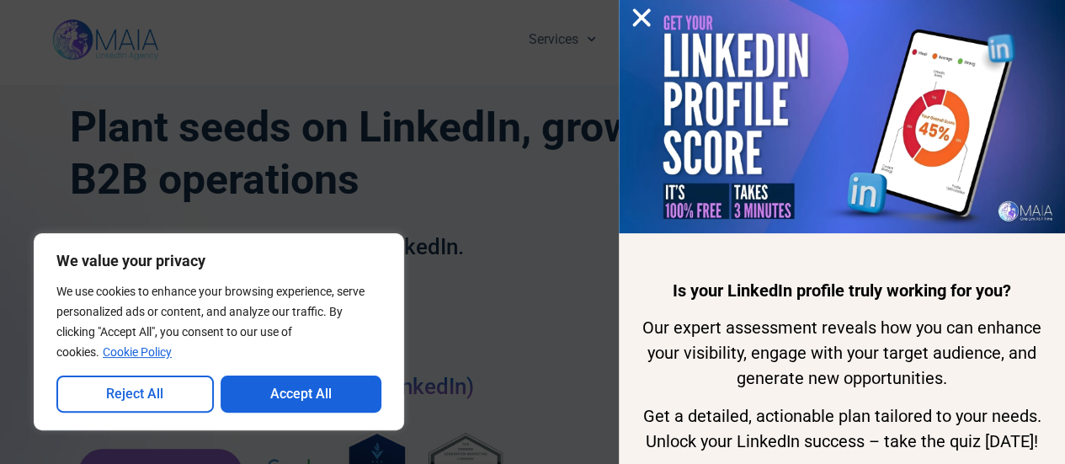
click at [642, 18] on use "Close" at bounding box center [642, 17] width 18 height 18
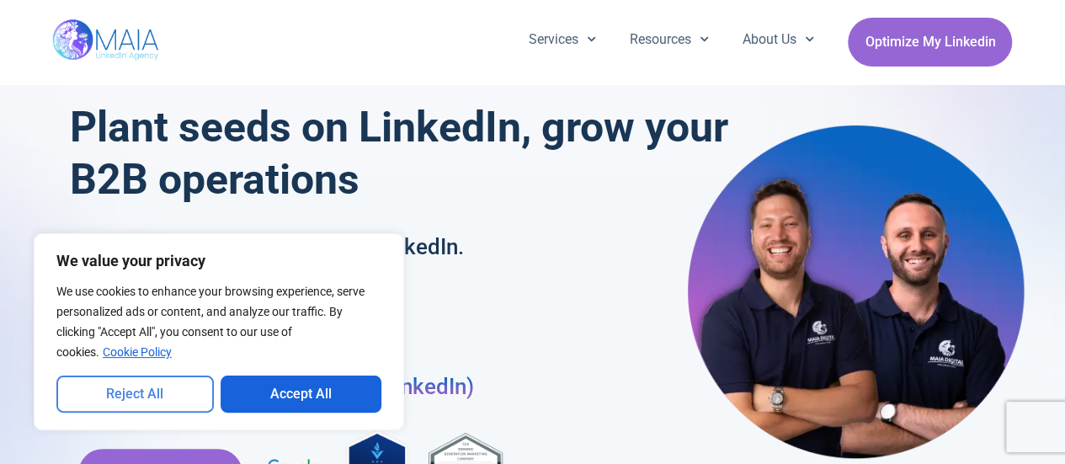
click at [136, 403] on button "Reject All" at bounding box center [134, 394] width 157 height 37
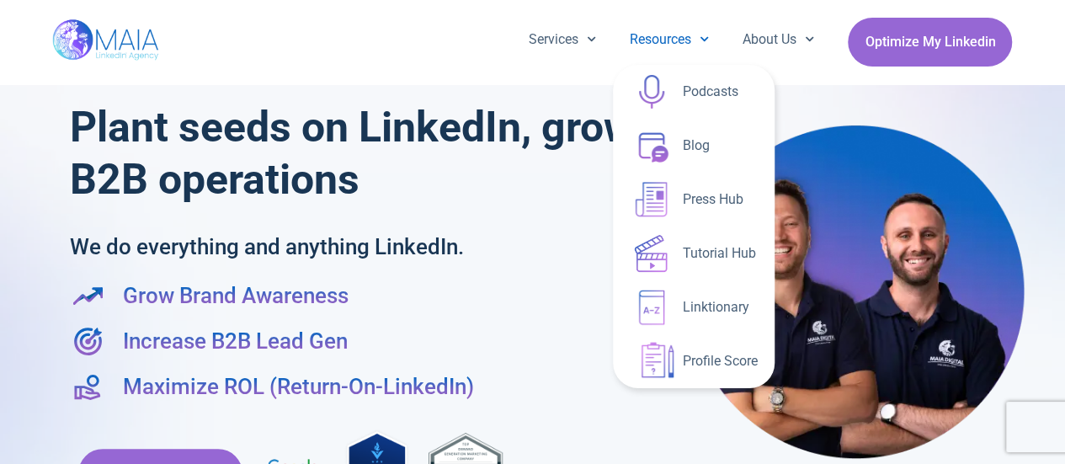
click at [657, 46] on link "Resources" at bounding box center [669, 40] width 113 height 44
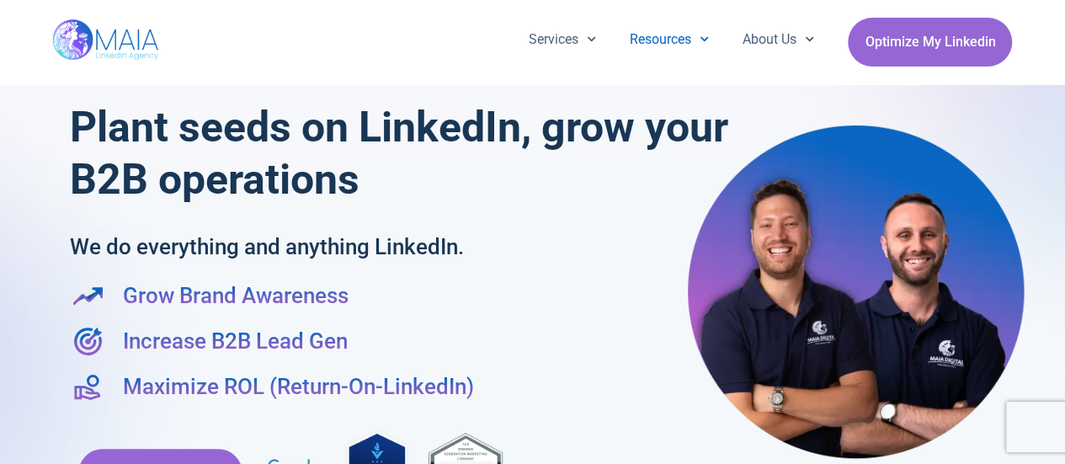
click at [657, 46] on link "Resources" at bounding box center [669, 40] width 113 height 44
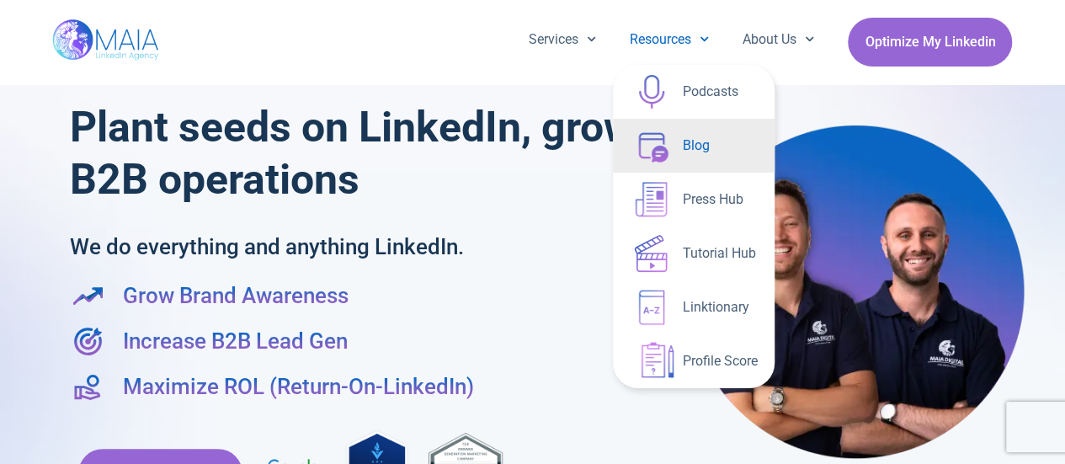
click at [706, 131] on link "Blog" at bounding box center [694, 146] width 162 height 54
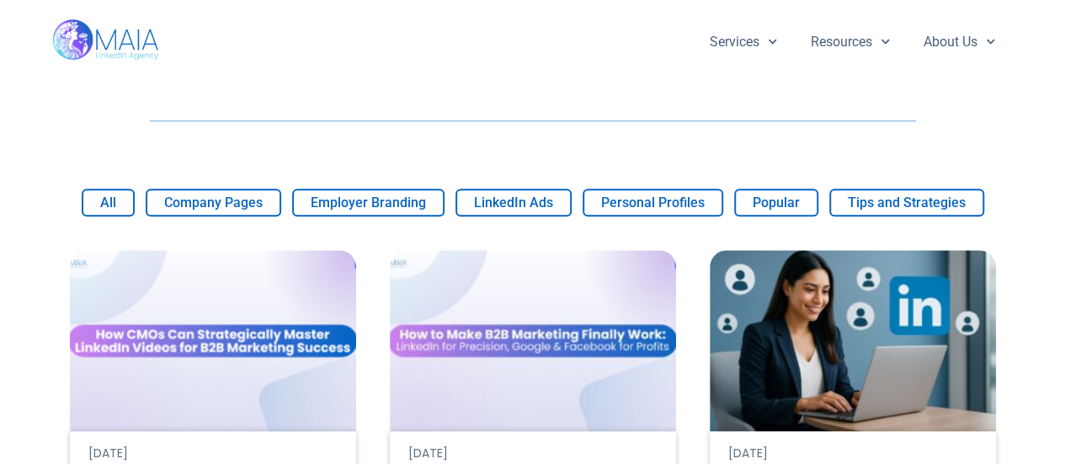
scroll to position [911, 0]
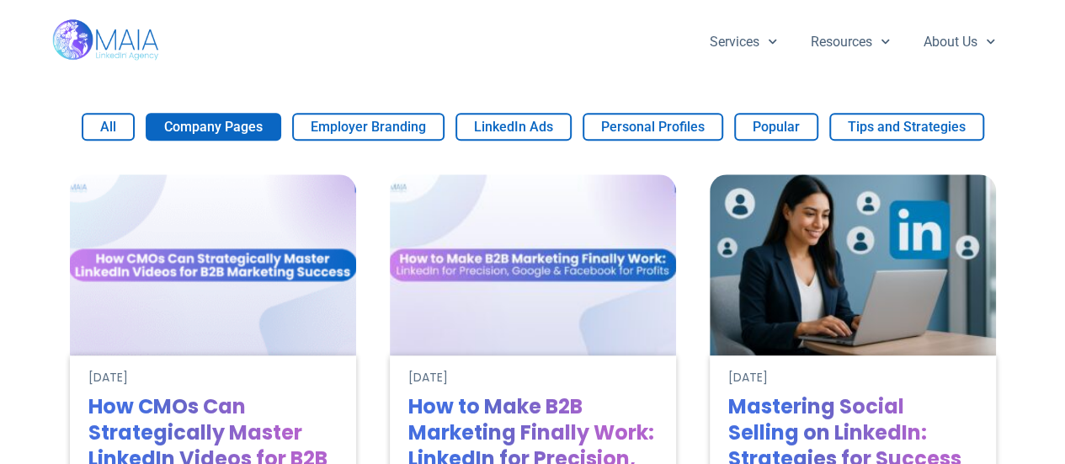
click at [213, 113] on button "Company Pages" at bounding box center [214, 127] width 136 height 28
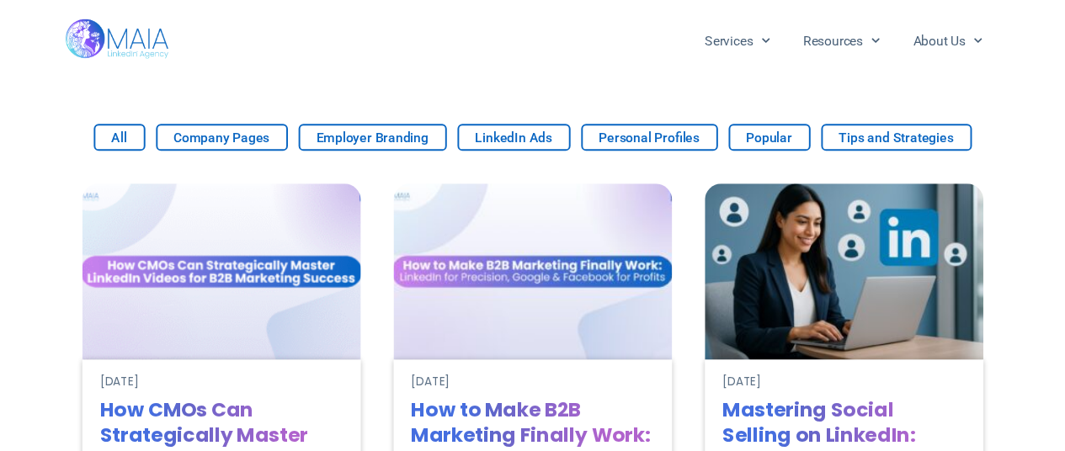
scroll to position [889, 0]
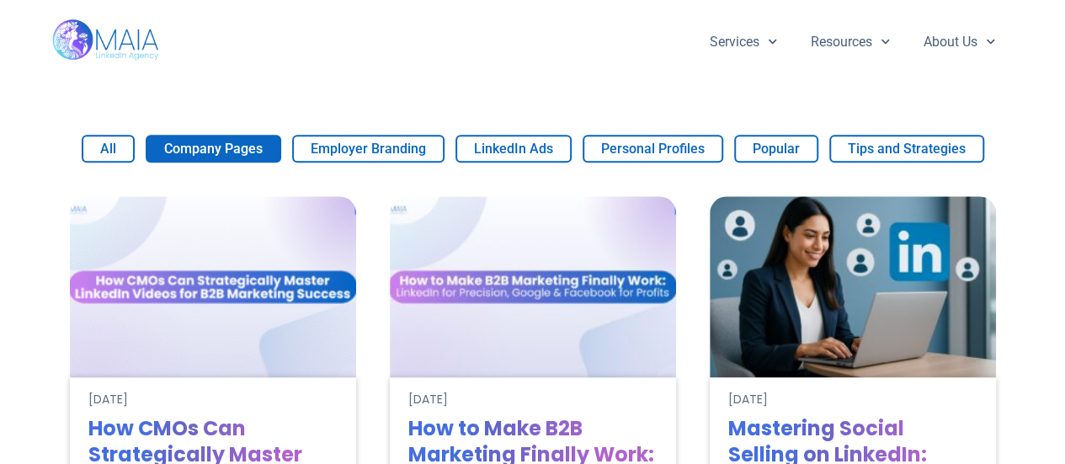
click at [200, 135] on button "Company Pages" at bounding box center [214, 149] width 136 height 28
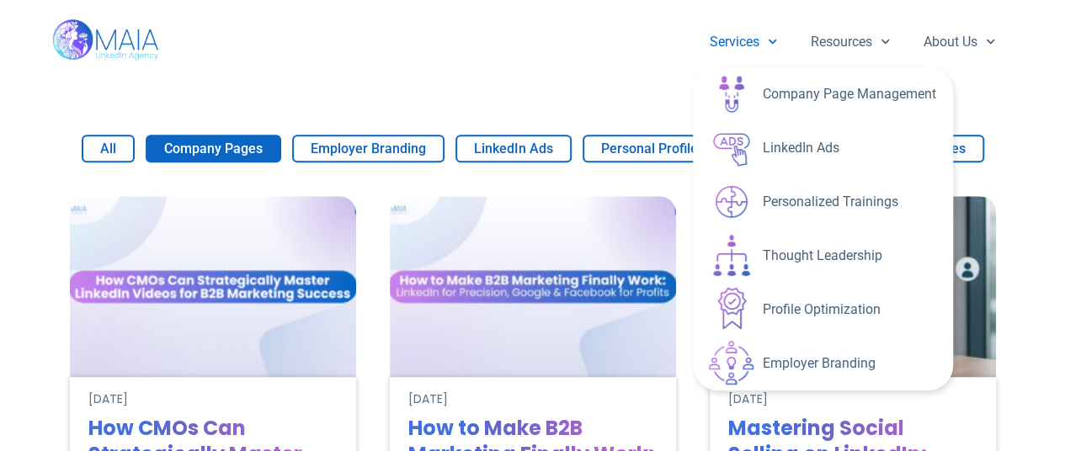
click at [545, 72] on div "Services Company Page Management LinkedIn Ads Personalized Trainings Thought Le…" at bounding box center [532, 42] width 960 height 84
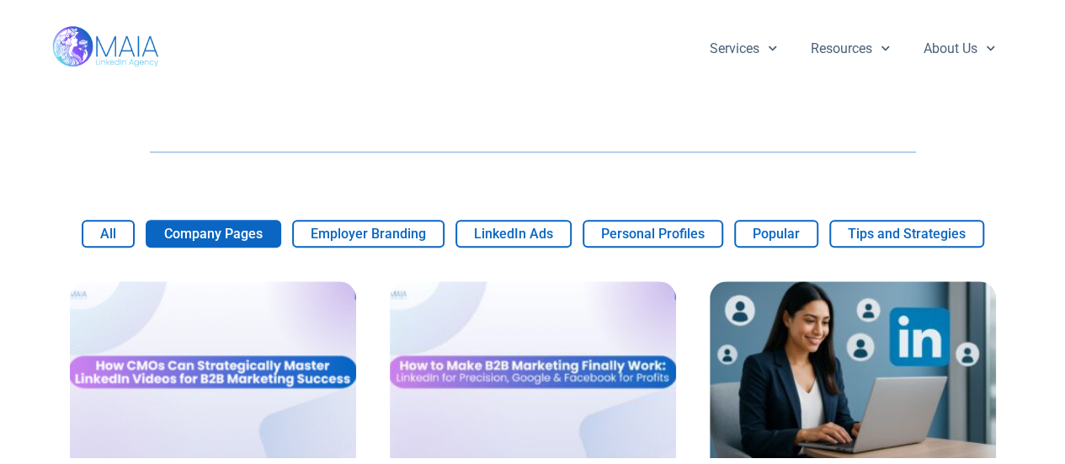
scroll to position [827, 0]
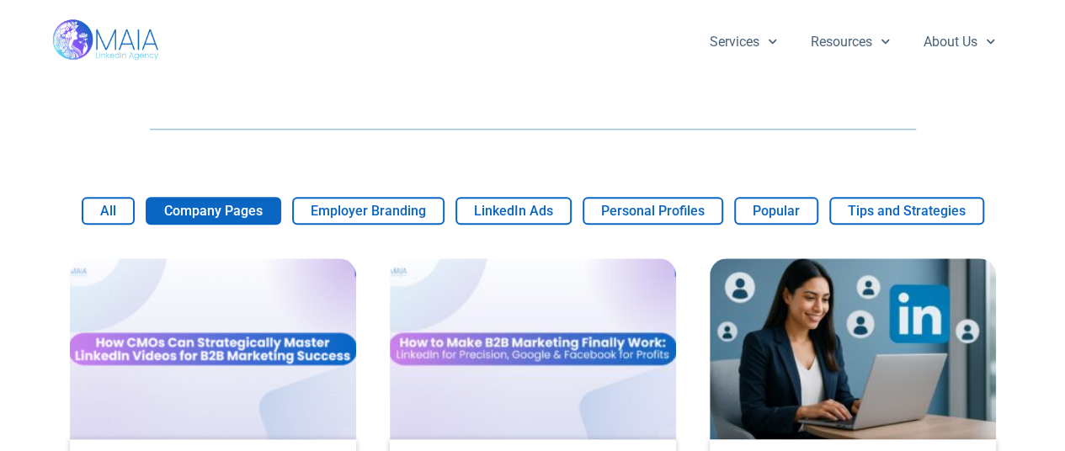
click at [224, 197] on button "Company Pages" at bounding box center [214, 211] width 136 height 28
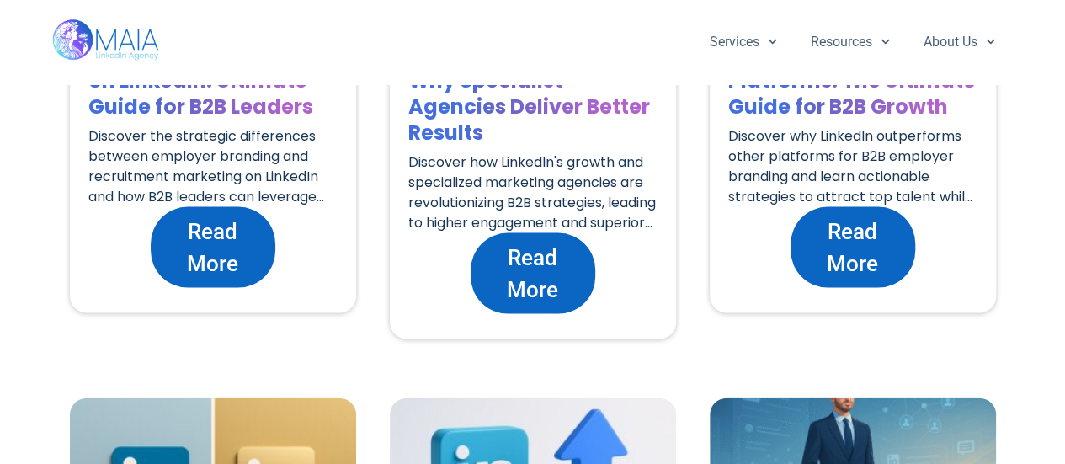
scroll to position [4823, 0]
